Goal: Transaction & Acquisition: Purchase product/service

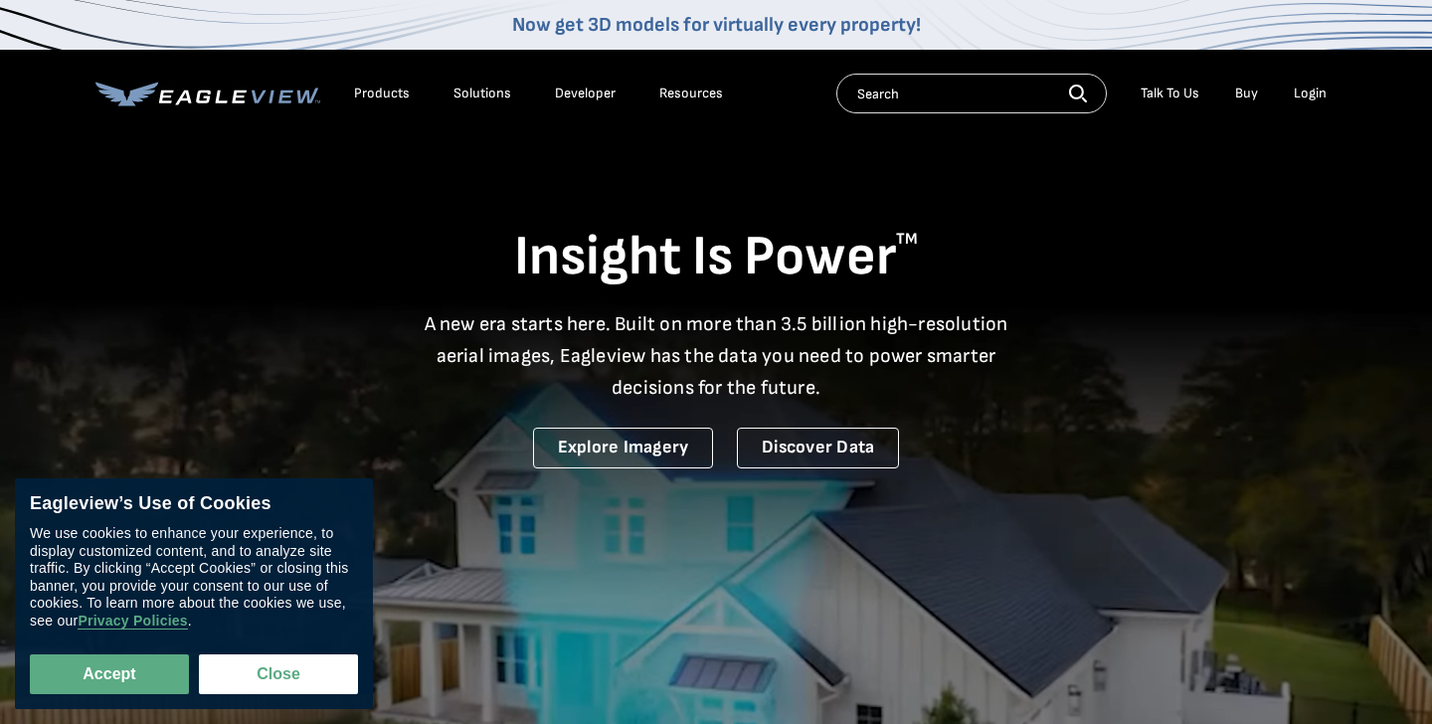
click at [389, 97] on div "Products" at bounding box center [382, 94] width 56 height 18
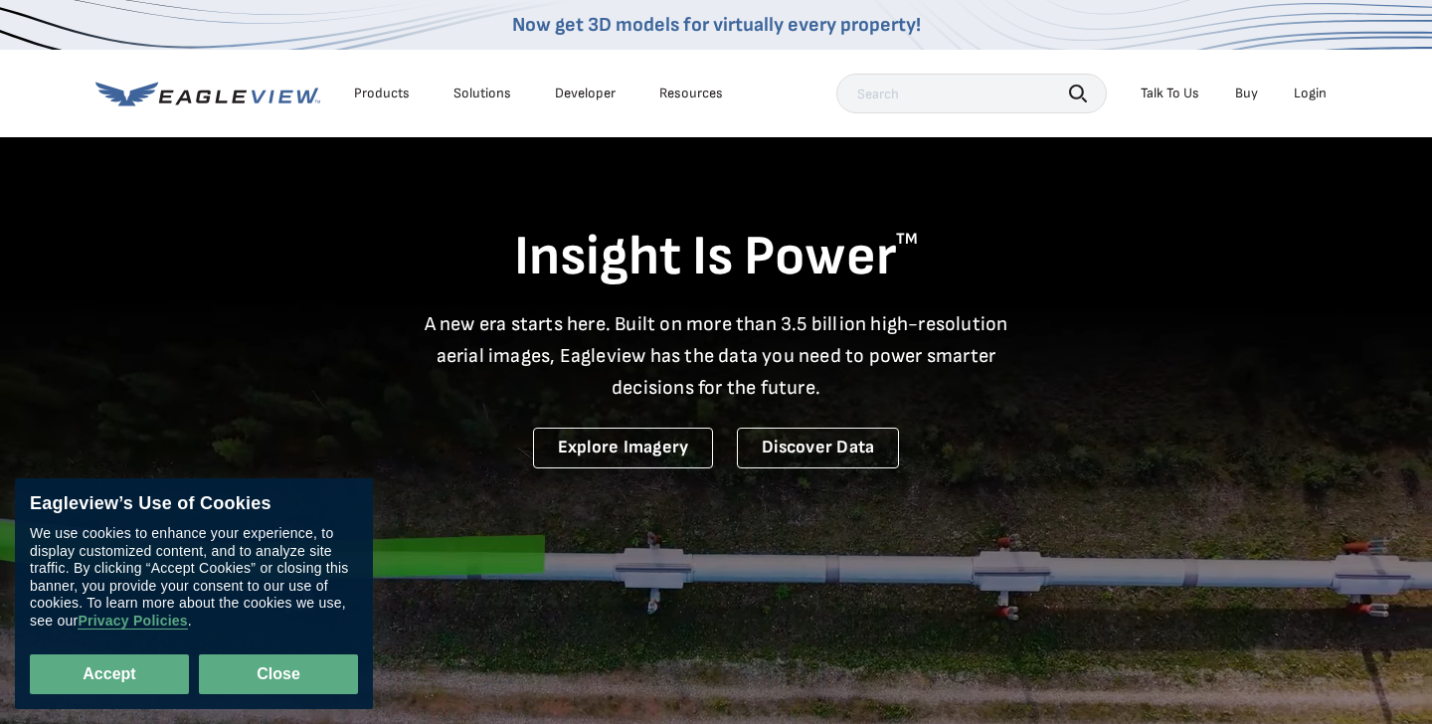
click at [264, 681] on button "Close" at bounding box center [278, 674] width 159 height 40
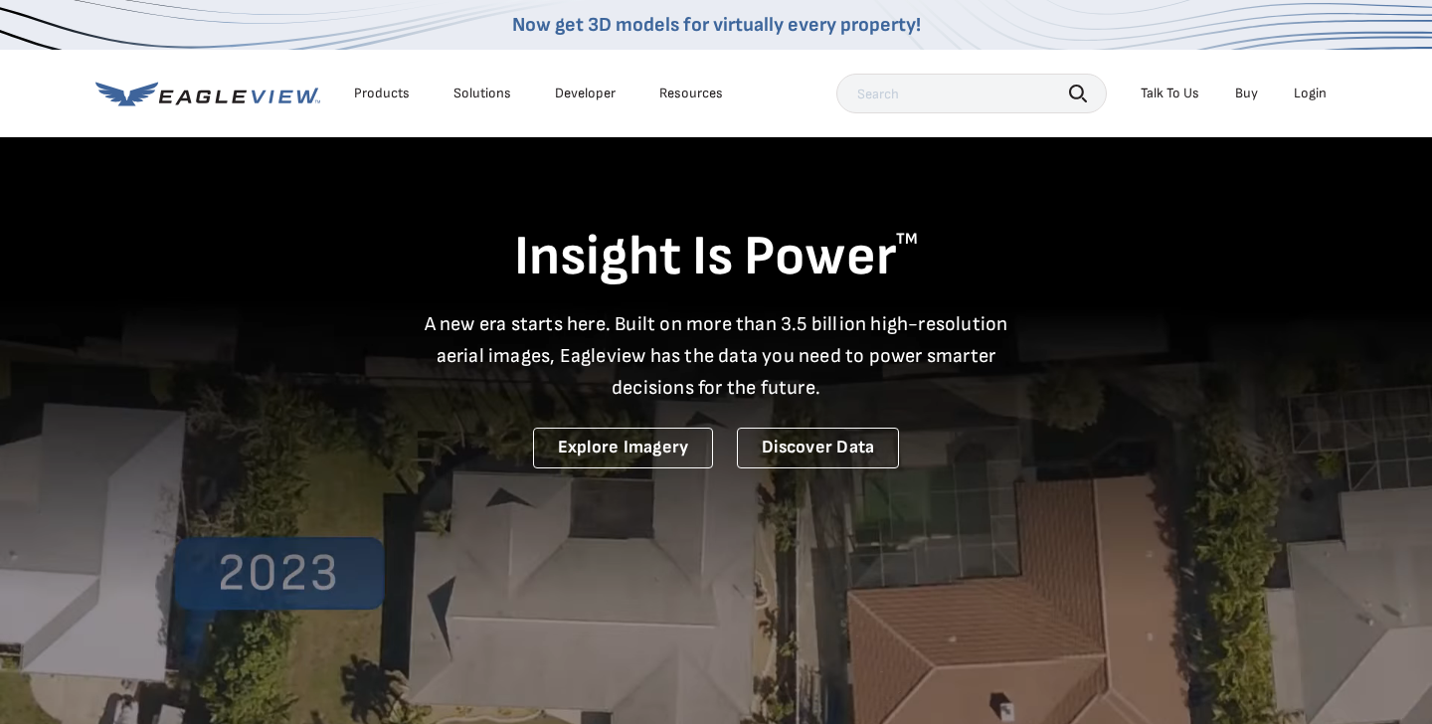
click at [388, 95] on div "Products" at bounding box center [382, 94] width 56 height 18
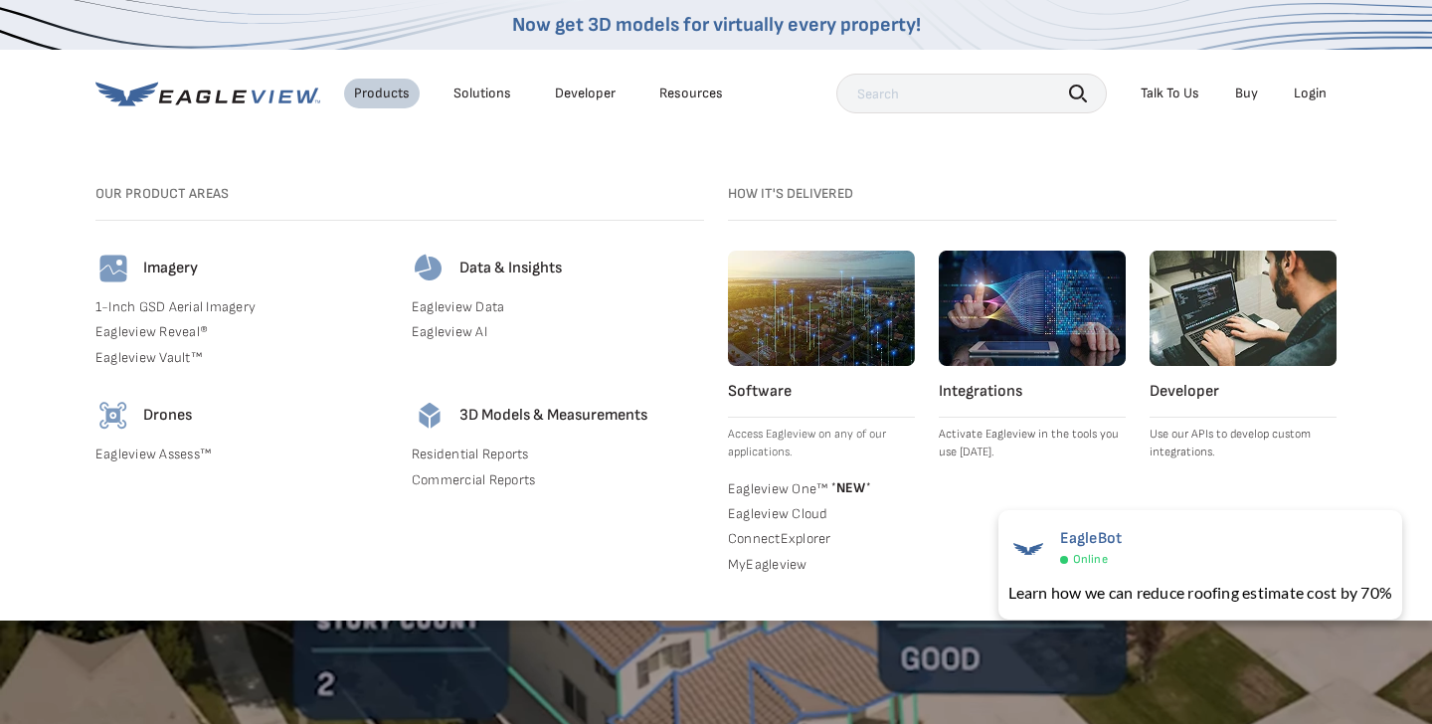
click at [582, 89] on link "Developer" at bounding box center [585, 94] width 61 height 18
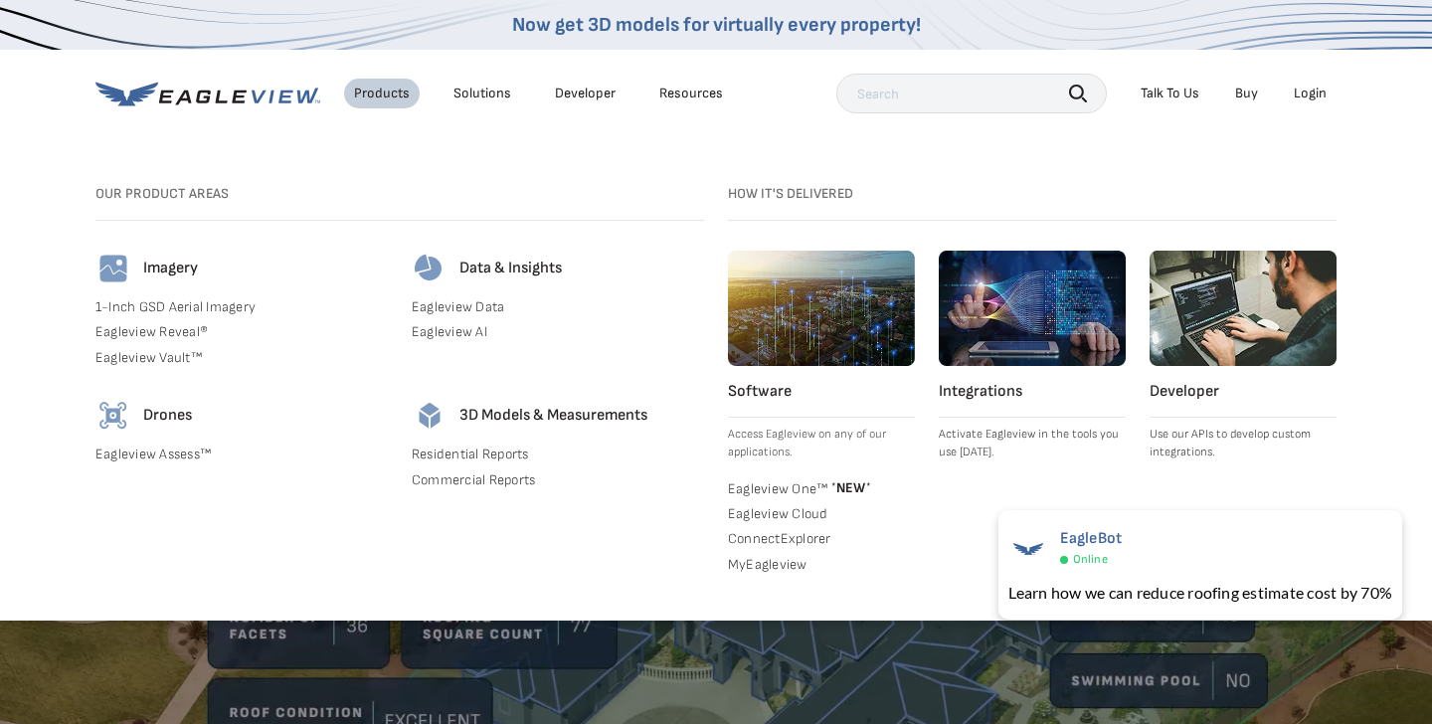
click at [1254, 92] on link "Buy" at bounding box center [1246, 94] width 23 height 18
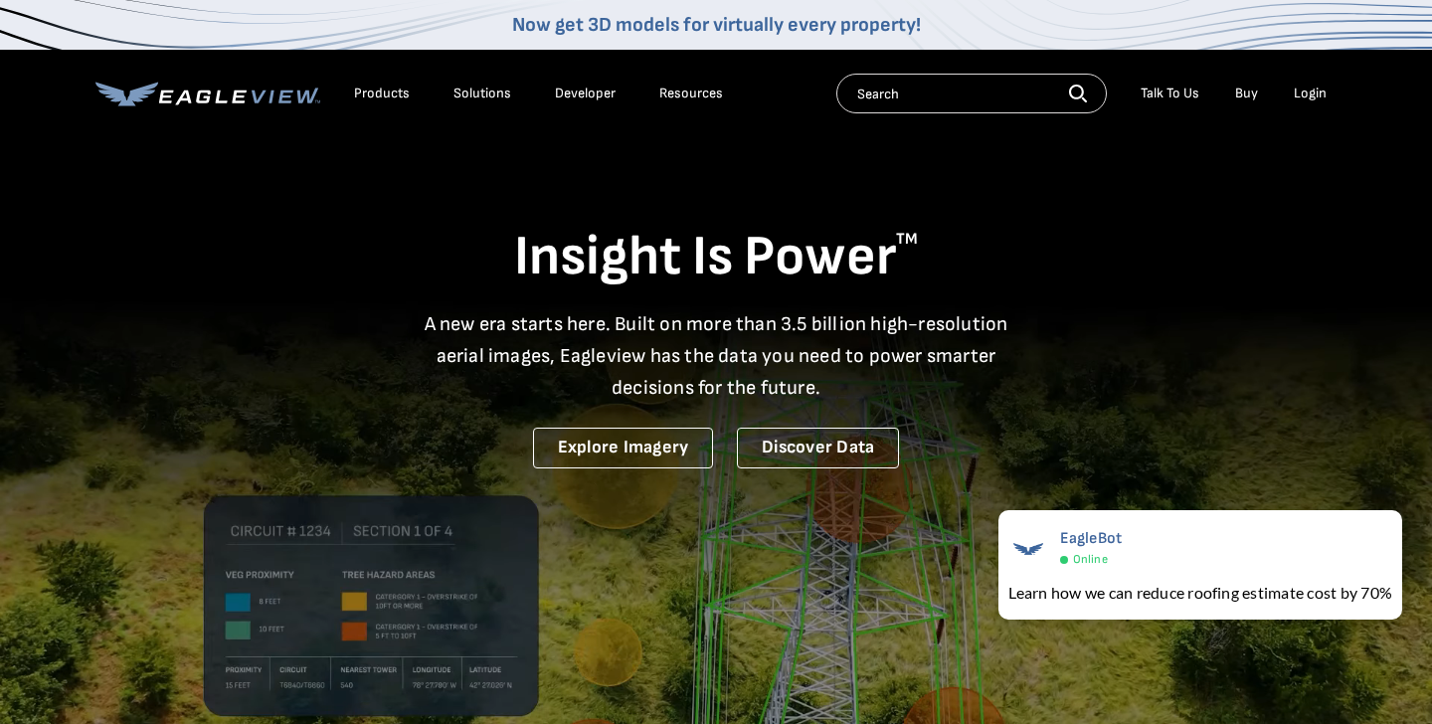
click at [476, 94] on div "Solutions" at bounding box center [482, 94] width 58 height 18
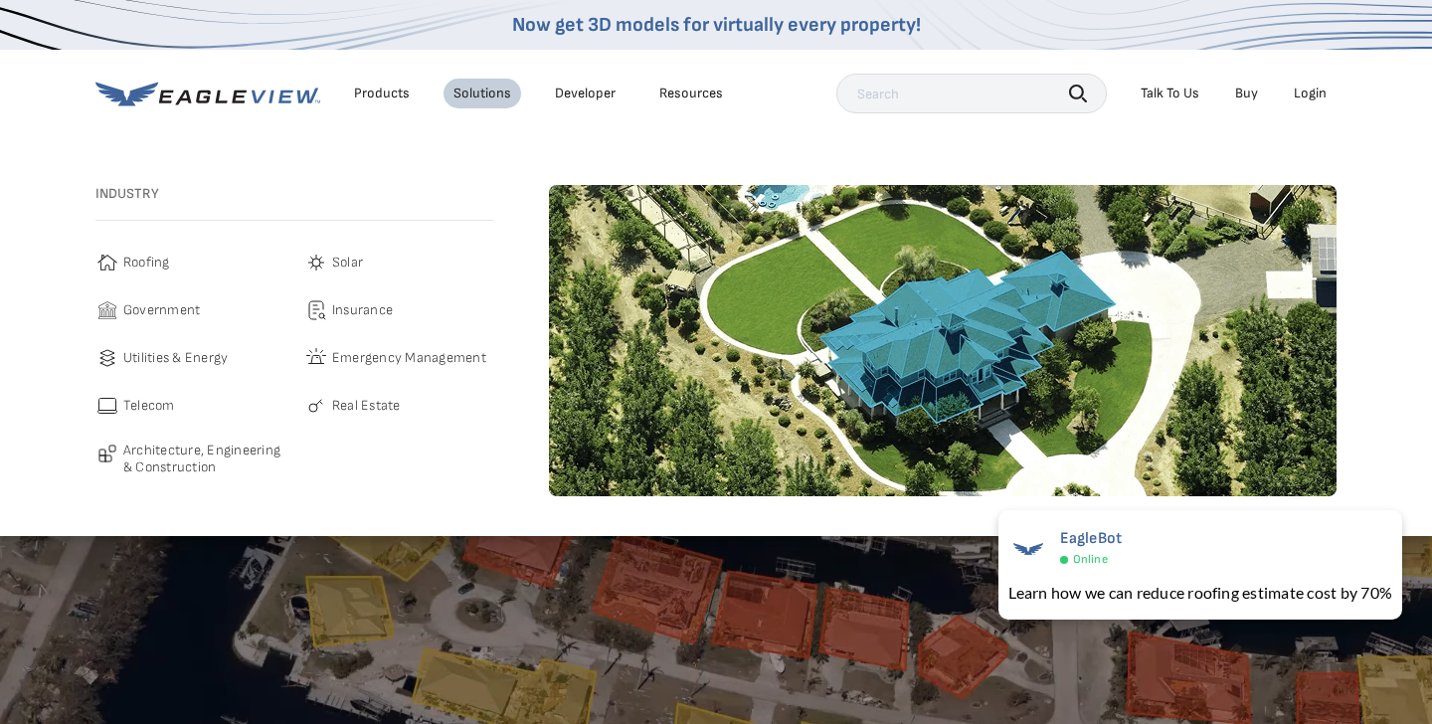
click at [165, 261] on span "Roofing" at bounding box center [146, 263] width 47 height 24
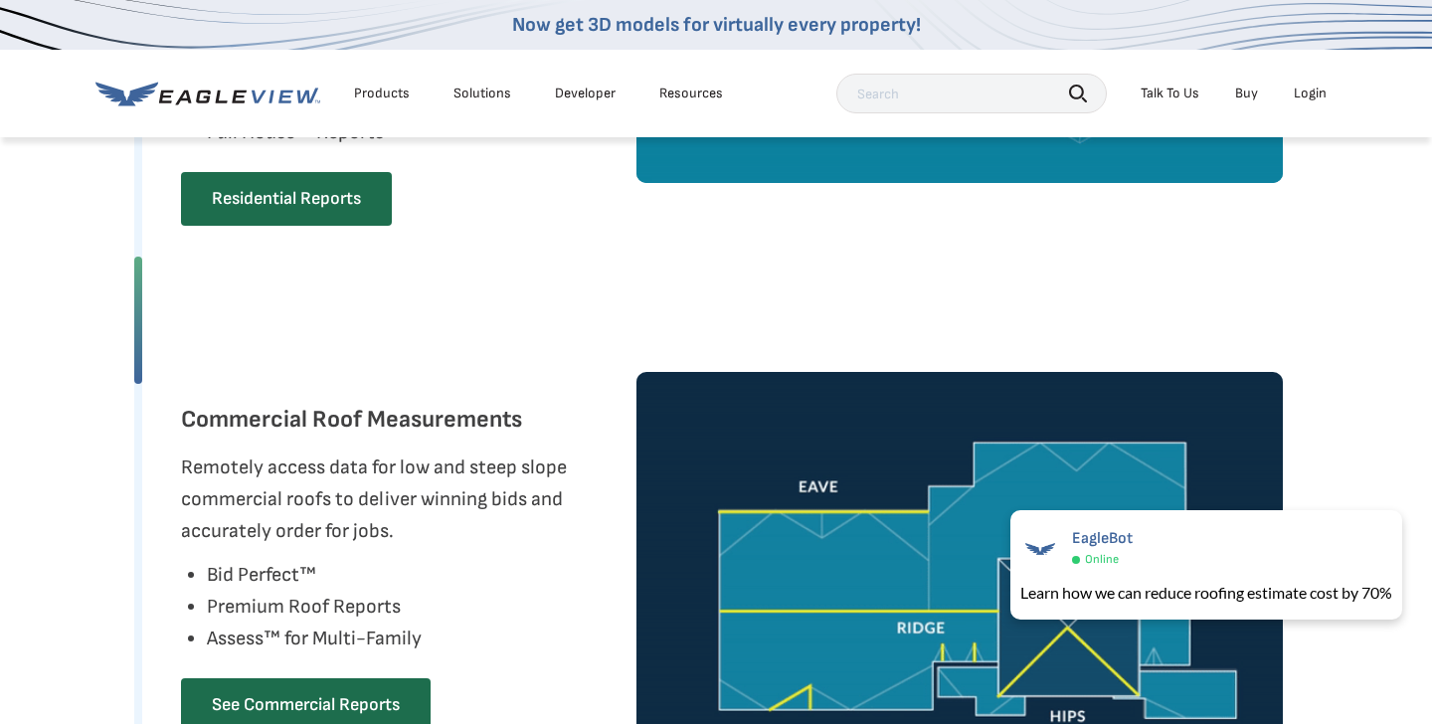
scroll to position [1398, 0]
